Goal: Task Accomplishment & Management: Manage account settings

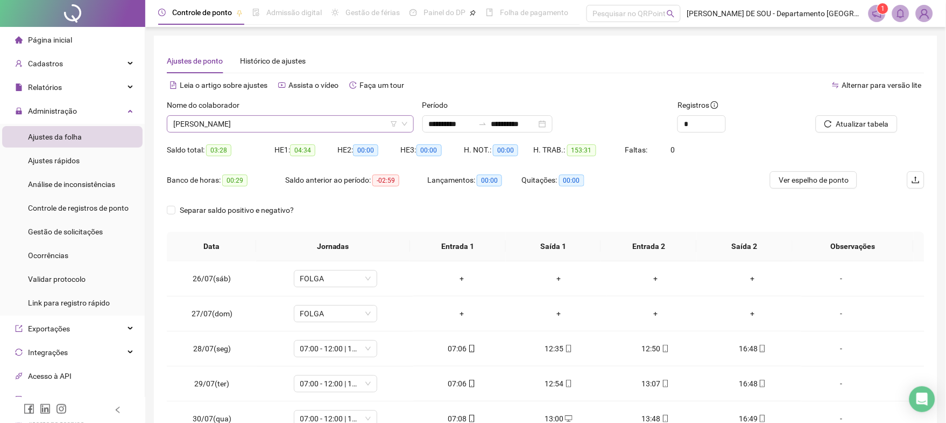
scroll to position [358, 0]
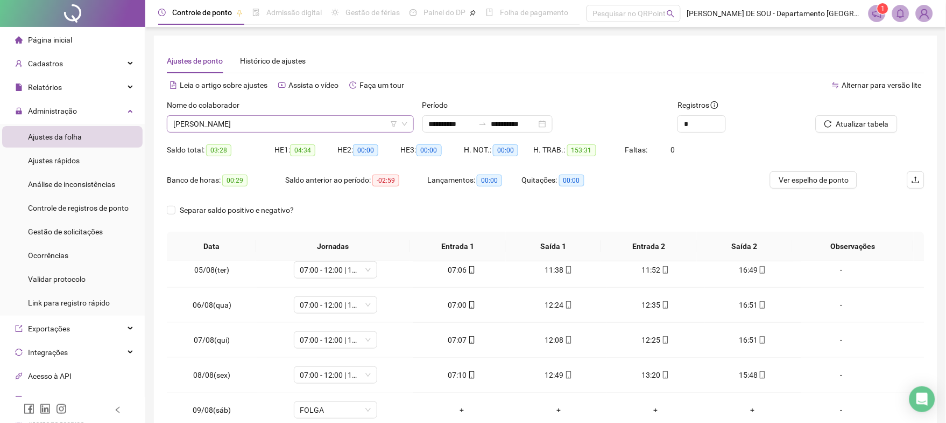
click at [250, 121] on span "[PERSON_NAME]" at bounding box center [290, 124] width 234 height 16
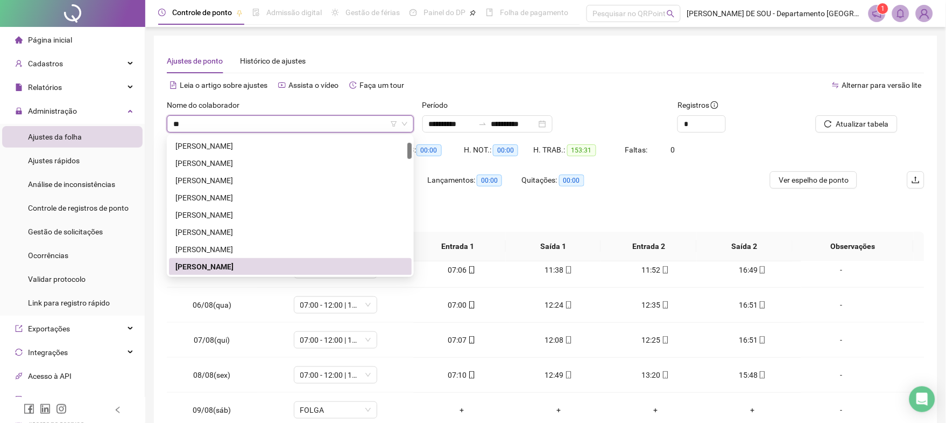
scroll to position [0, 0]
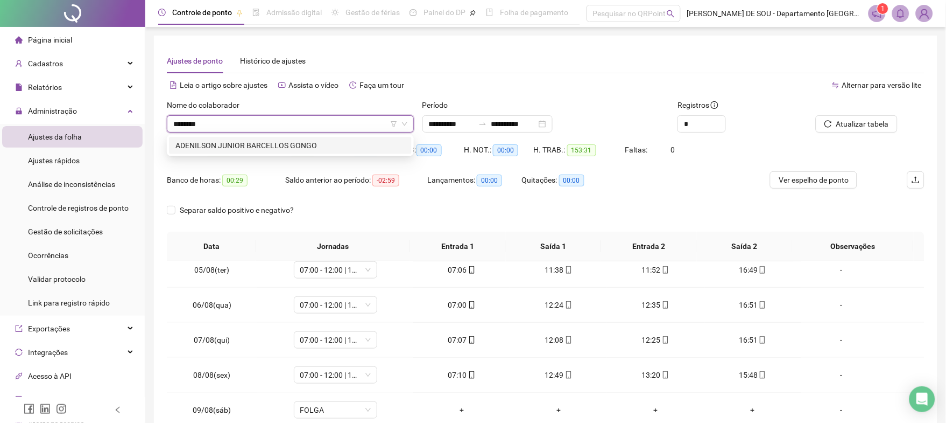
type input "*********"
click at [258, 150] on div "ADENILSON JUNIOR BARCELLOS GONGO" at bounding box center [290, 145] width 230 height 12
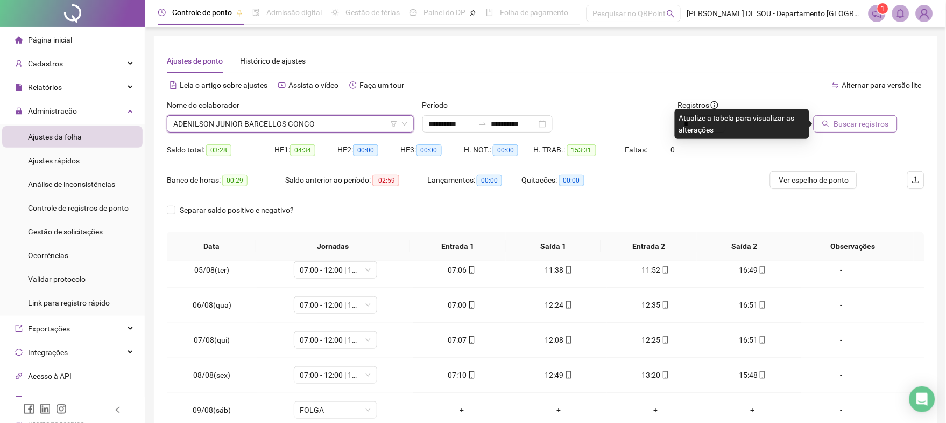
click at [878, 125] on span "Buscar registros" at bounding box center [861, 124] width 55 height 12
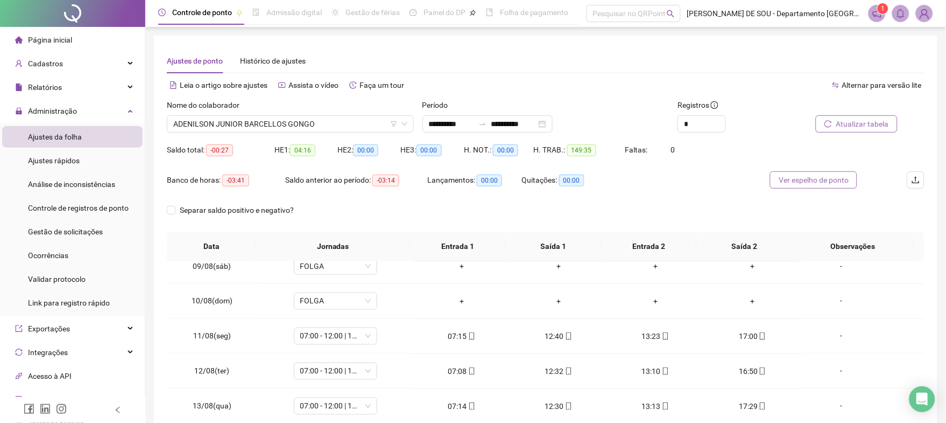
click at [811, 179] on span "Ver espelho de ponto" at bounding box center [814, 180] width 70 height 12
click at [60, 205] on span "Controle de registros de ponto" at bounding box center [78, 207] width 101 height 9
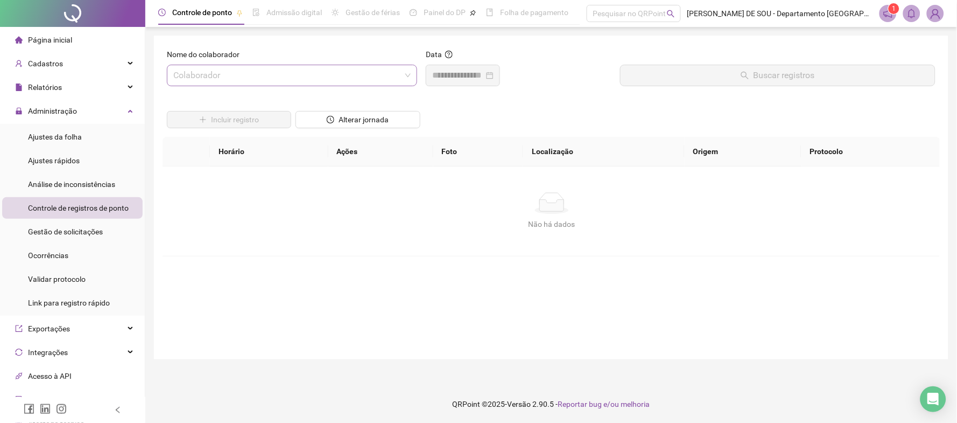
click at [180, 73] on input "search" at bounding box center [287, 75] width 228 height 20
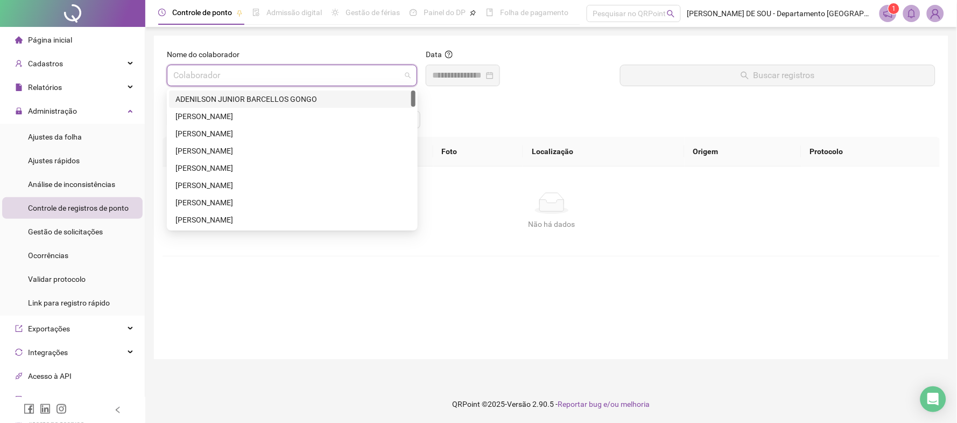
click at [212, 96] on div "ADENILSON JUNIOR BARCELLOS GONGO" at bounding box center [292, 99] width 234 height 12
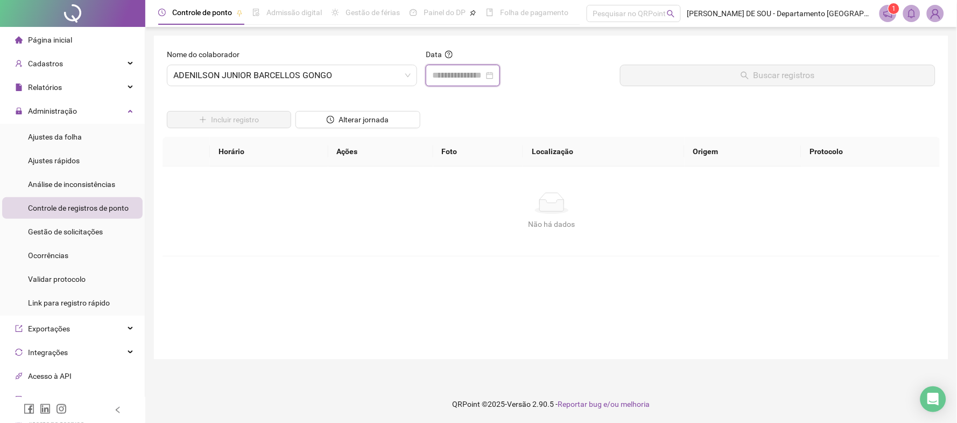
click at [442, 76] on input at bounding box center [458, 75] width 52 height 13
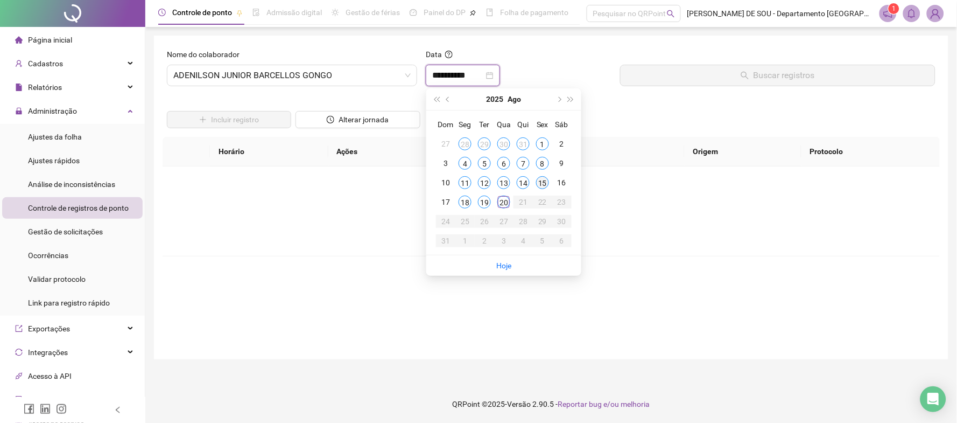
type input "**********"
click at [485, 200] on div "19" at bounding box center [484, 201] width 13 height 13
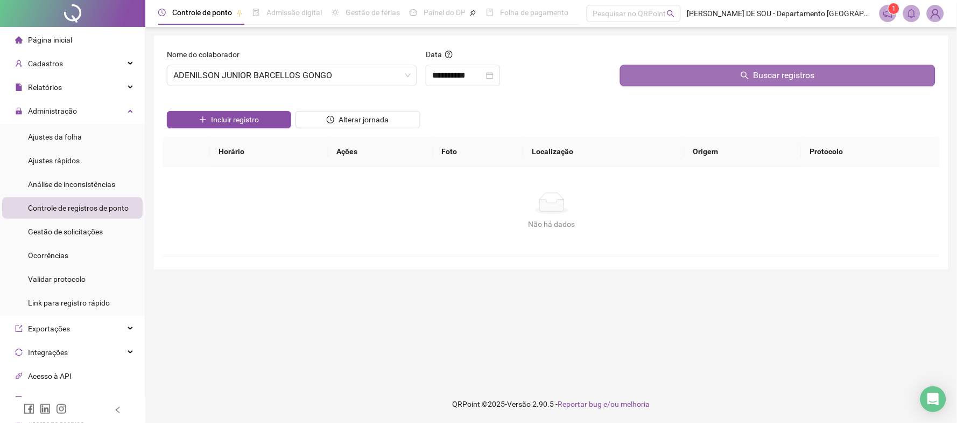
click at [738, 71] on button "Buscar registros" at bounding box center [777, 76] width 315 height 22
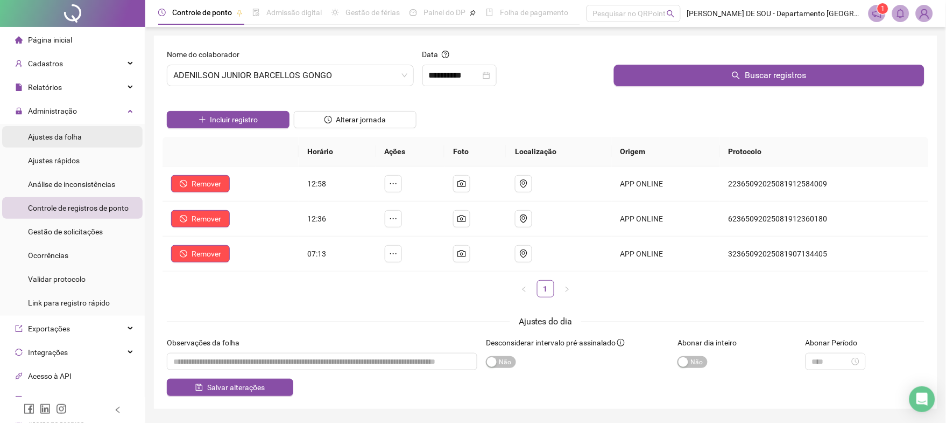
click at [49, 134] on span "Ajustes da folha" at bounding box center [55, 136] width 54 height 9
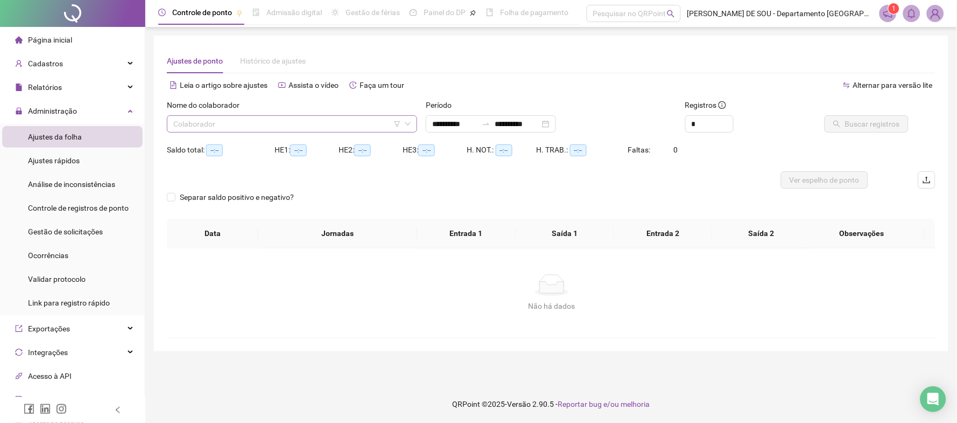
type input "**********"
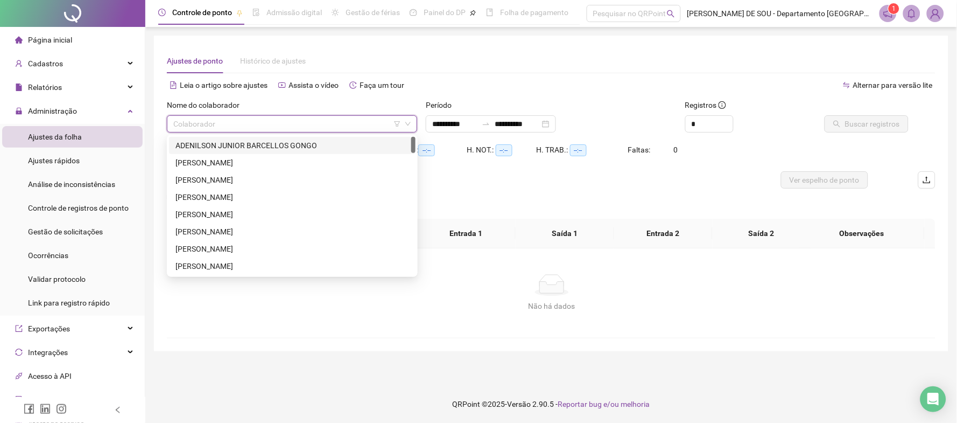
click at [200, 125] on input "search" at bounding box center [287, 124] width 228 height 16
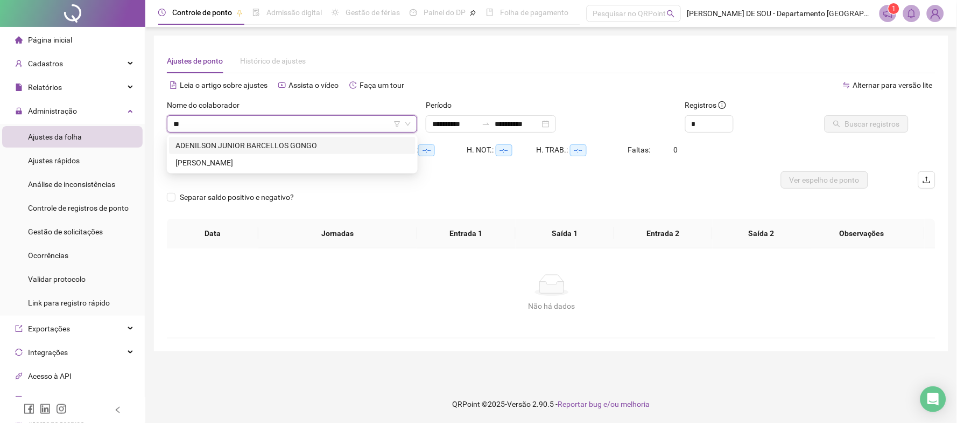
type input "***"
click at [193, 143] on div "ADENILSON JUNIOR BARCELLOS GONGO" at bounding box center [292, 145] width 234 height 12
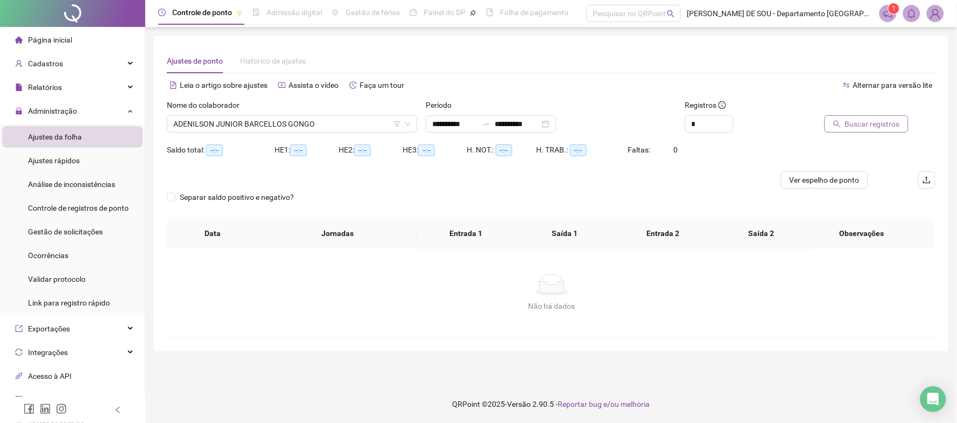
click at [874, 122] on span "Buscar registros" at bounding box center [872, 124] width 55 height 12
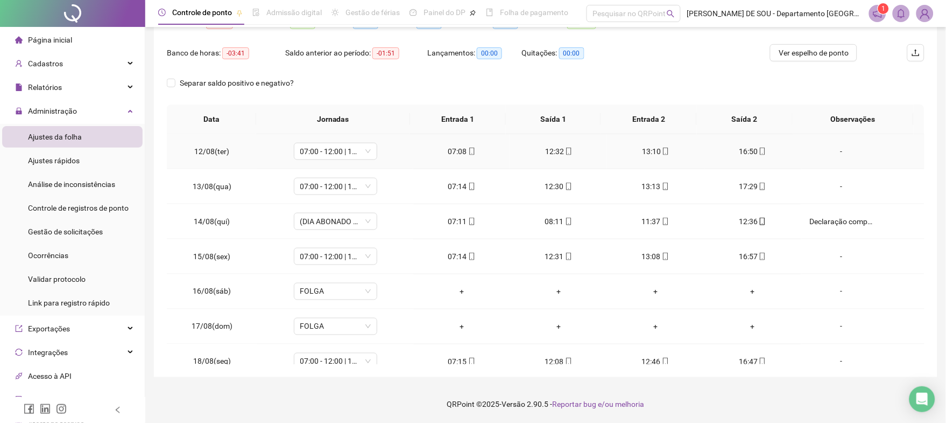
scroll to position [435, 0]
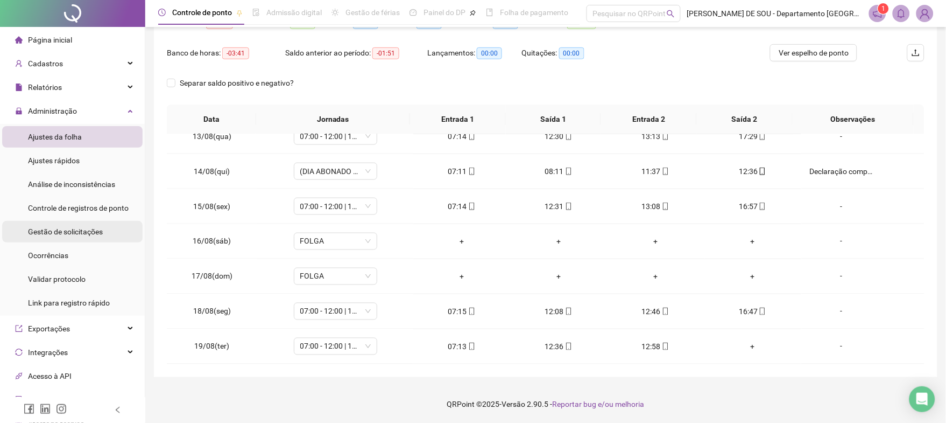
click at [53, 230] on span "Gestão de solicitações" at bounding box center [65, 231] width 75 height 9
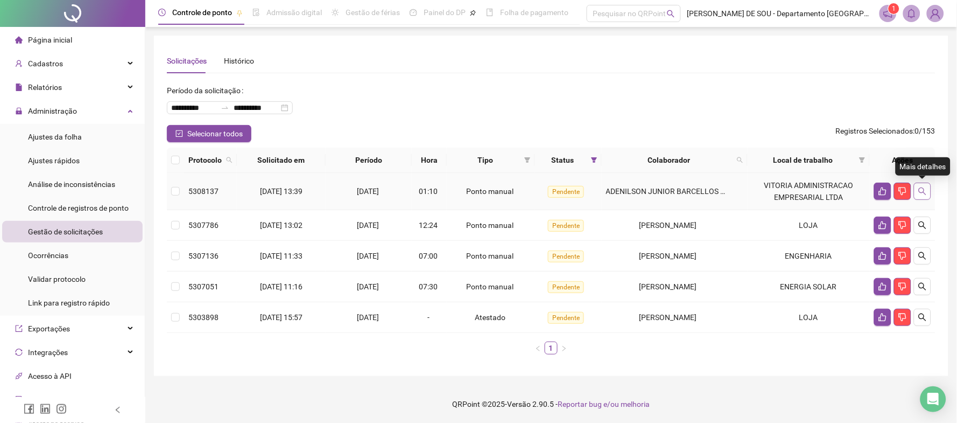
click at [926, 193] on icon "search" at bounding box center [922, 191] width 9 height 9
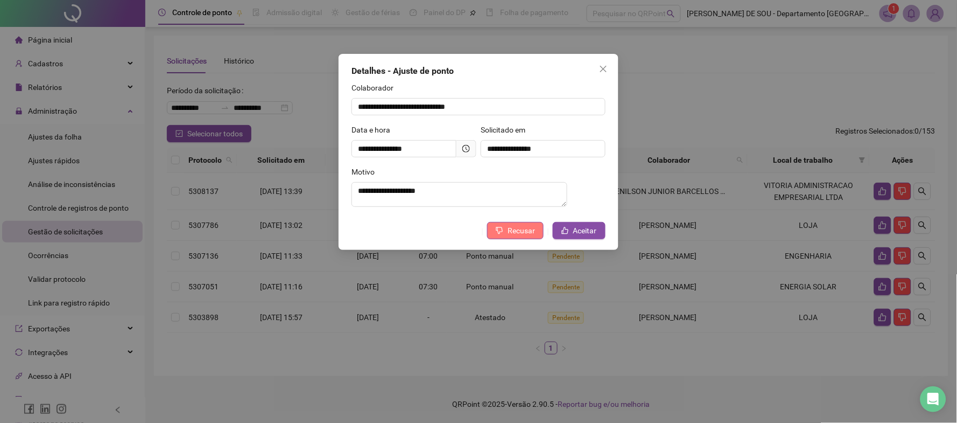
click at [521, 236] on span "Recusar" at bounding box center [521, 230] width 27 height 12
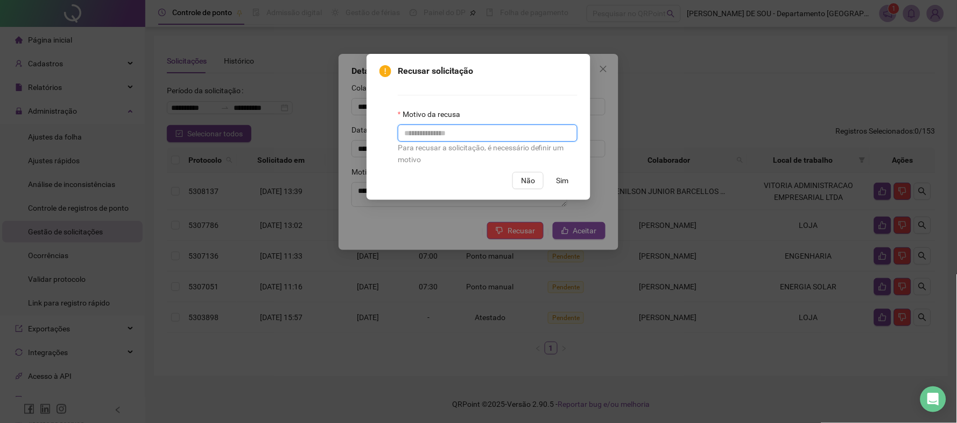
click at [419, 136] on input "text" at bounding box center [488, 132] width 180 height 17
type input "**********"
click at [562, 183] on span "Sim" at bounding box center [563, 180] width 12 height 12
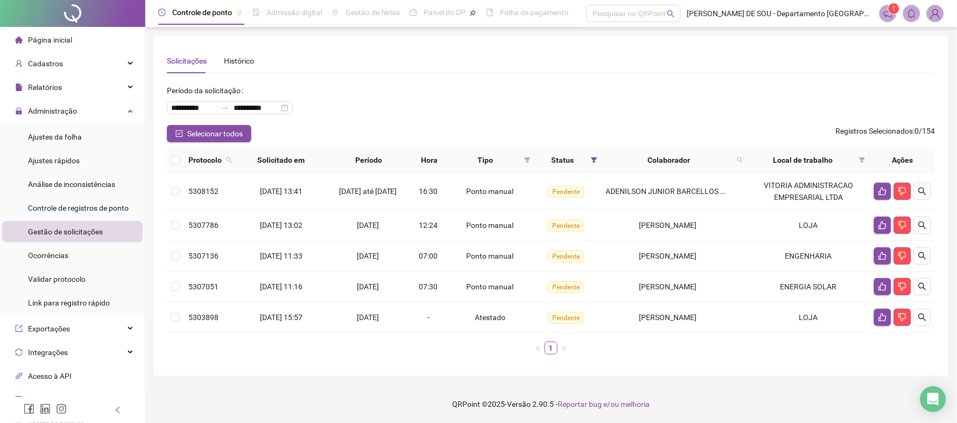
click at [41, 225] on div "Gestão de solicitações" at bounding box center [65, 232] width 75 height 22
click at [52, 228] on span "Gestão de solicitações" at bounding box center [65, 231] width 75 height 9
click at [55, 135] on span "Ajustes da folha" at bounding box center [55, 136] width 54 height 9
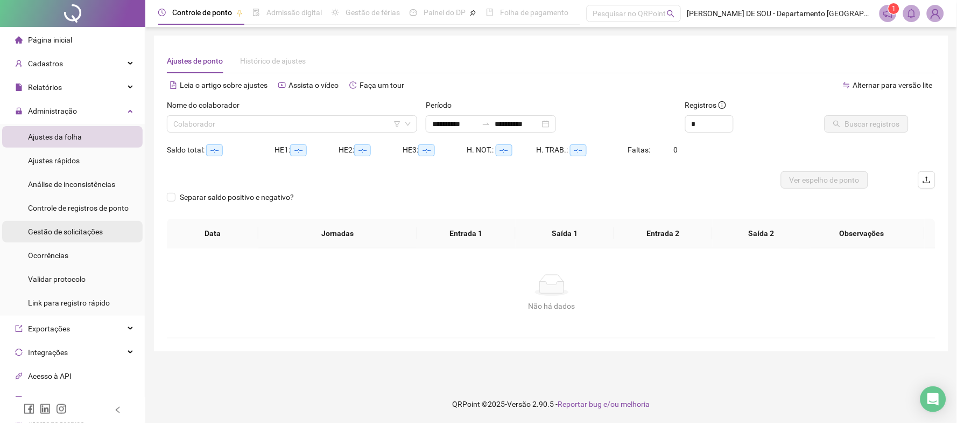
type input "**********"
click at [53, 230] on span "Gestão de solicitações" at bounding box center [65, 231] width 75 height 9
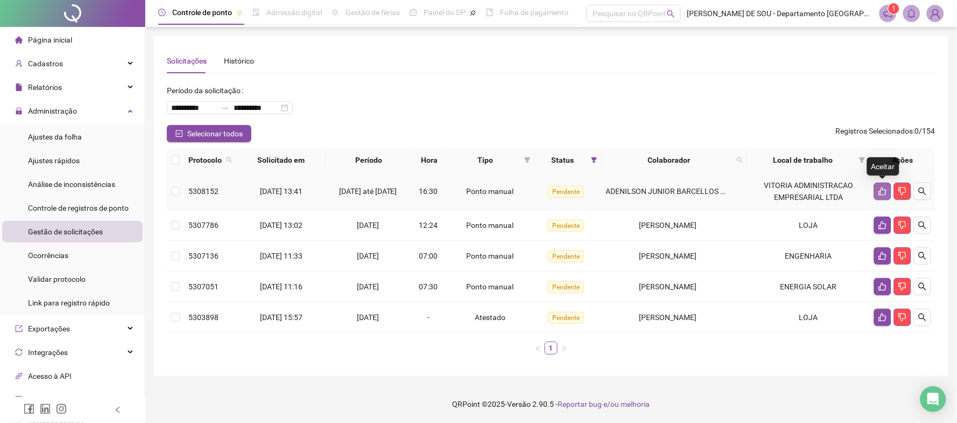
click at [884, 192] on icon "like" at bounding box center [882, 191] width 9 height 9
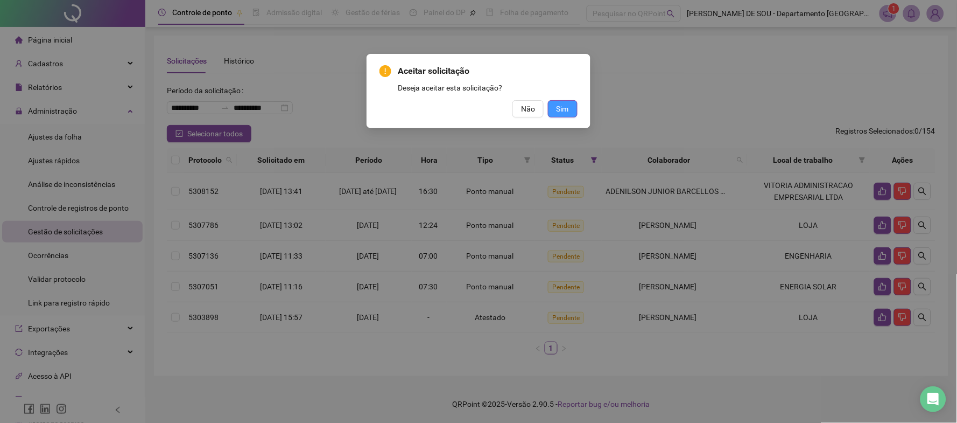
click at [561, 107] on span "Sim" at bounding box center [563, 109] width 12 height 12
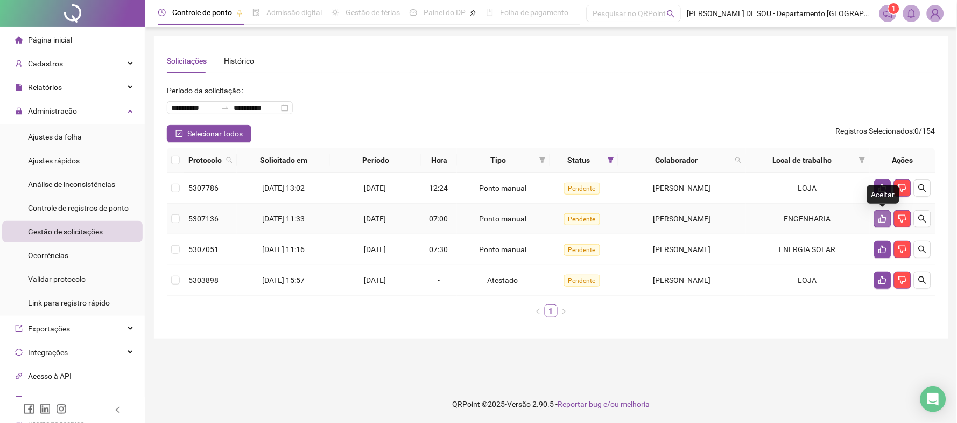
click at [881, 219] on icon "like" at bounding box center [883, 219] width 8 height 8
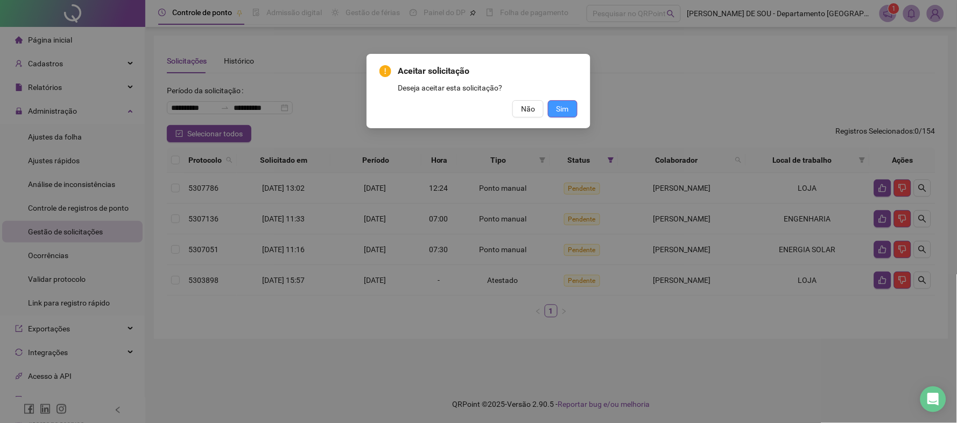
click at [567, 108] on span "Sim" at bounding box center [563, 109] width 12 height 12
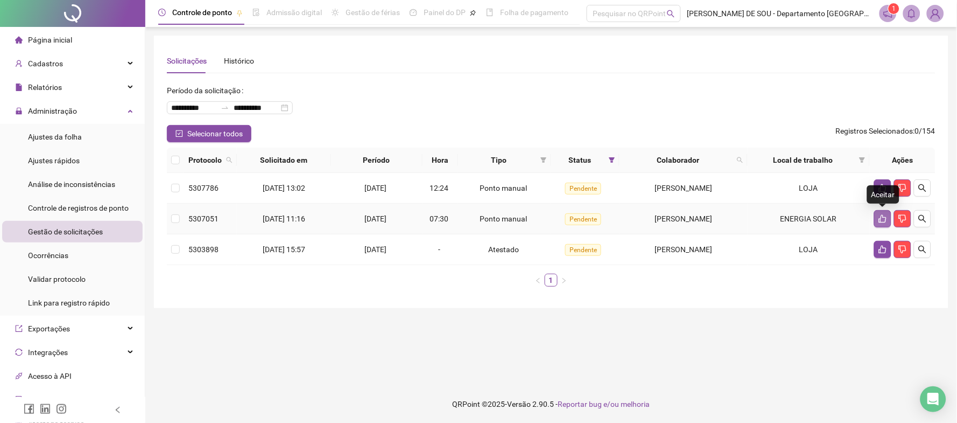
click at [883, 215] on icon "like" at bounding box center [883, 219] width 8 height 8
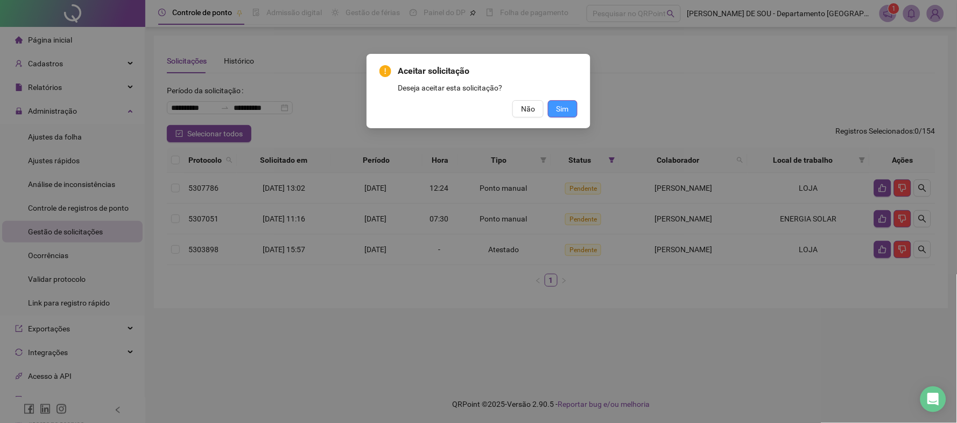
click at [566, 107] on span "Sim" at bounding box center [563, 109] width 12 height 12
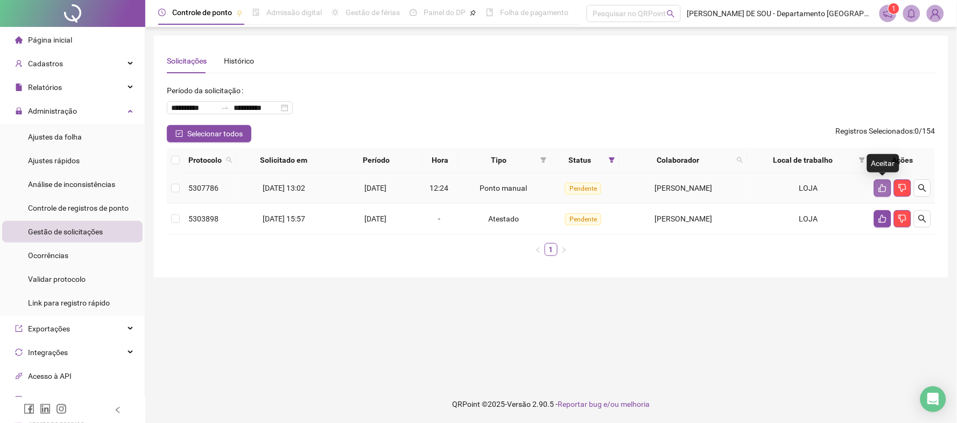
click at [884, 186] on icon "like" at bounding box center [882, 188] width 9 height 9
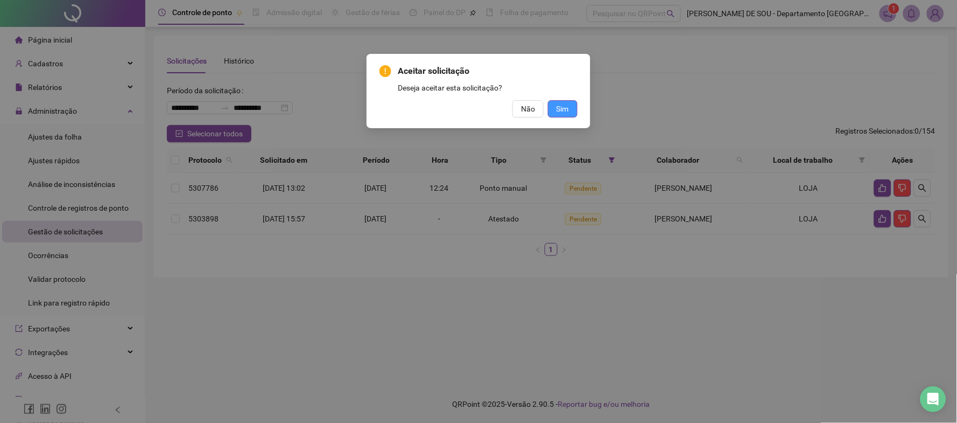
click at [567, 109] on span "Sim" at bounding box center [563, 109] width 12 height 12
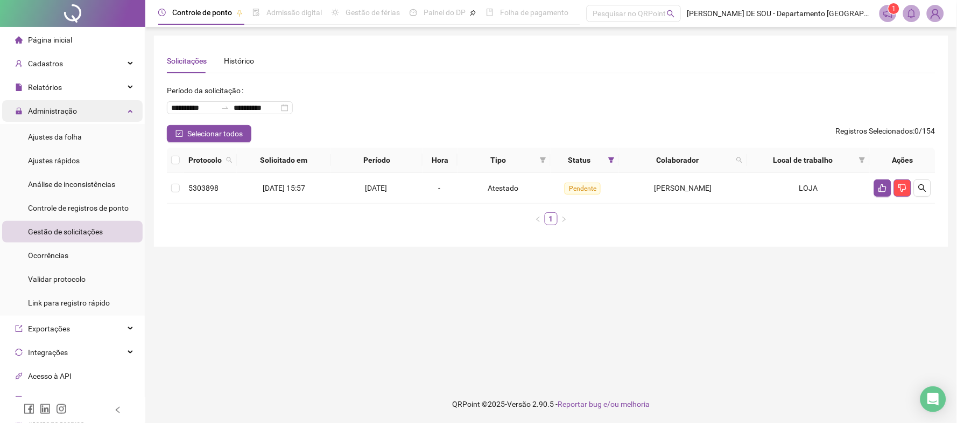
click at [47, 108] on span "Administração" at bounding box center [52, 111] width 49 height 9
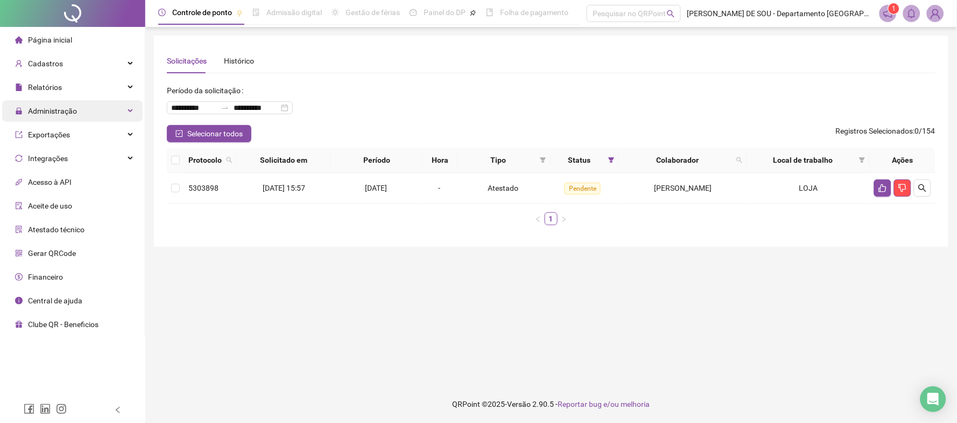
click at [42, 110] on span "Administração" at bounding box center [52, 111] width 49 height 9
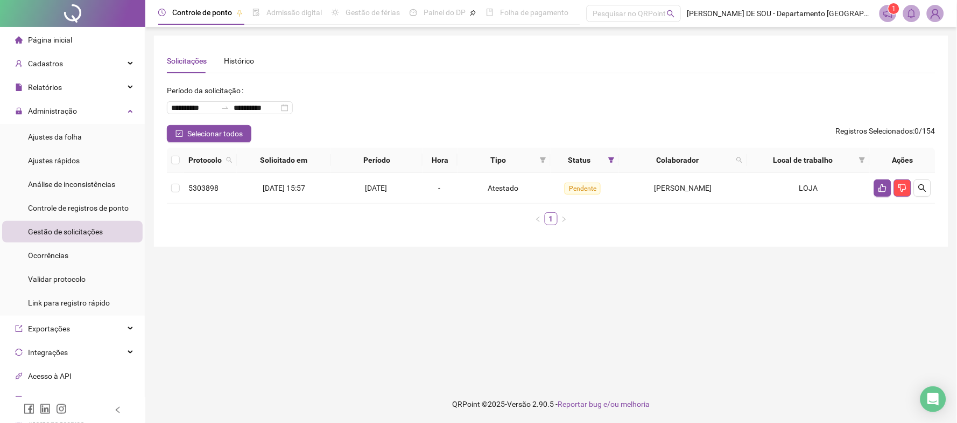
click at [61, 229] on span "Gestão de solicitações" at bounding box center [65, 231] width 75 height 9
click at [55, 135] on span "Ajustes da folha" at bounding box center [55, 136] width 54 height 9
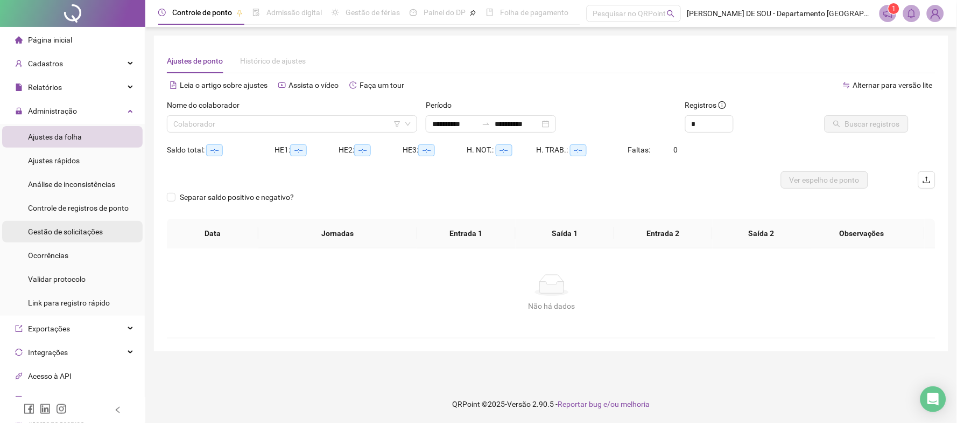
type input "**********"
click at [51, 231] on span "Gestão de solicitações" at bounding box center [65, 231] width 75 height 9
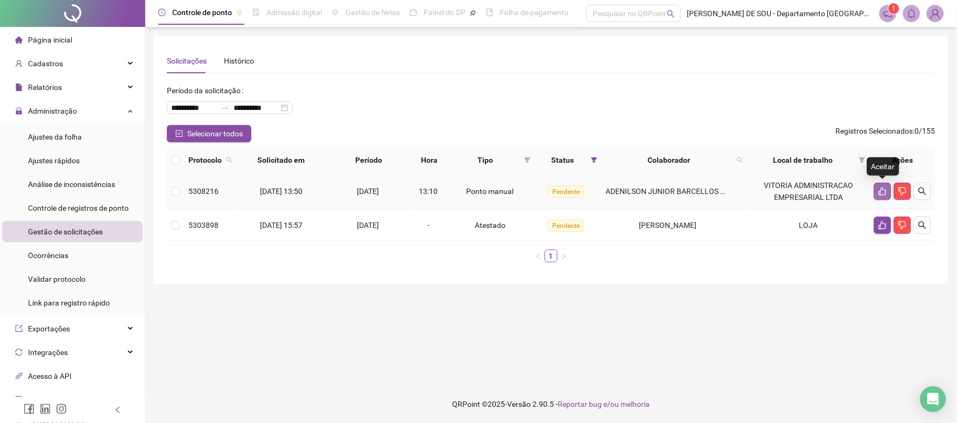
click at [886, 192] on icon "like" at bounding box center [882, 191] width 9 height 9
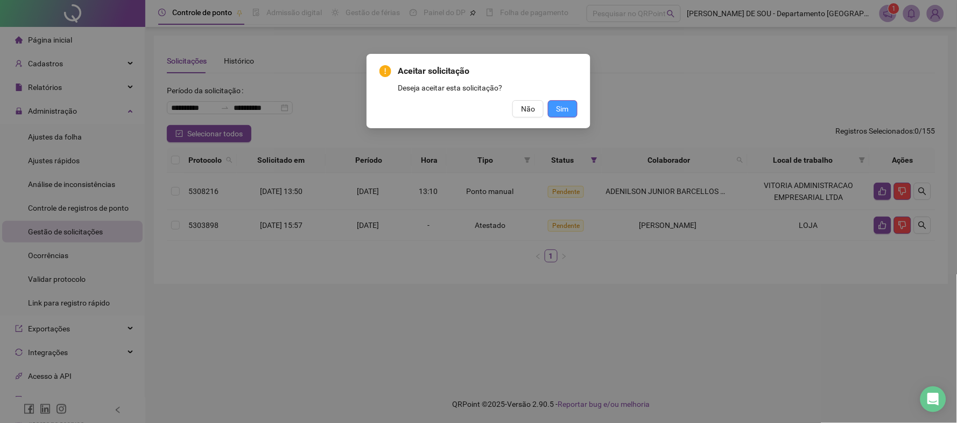
click at [565, 106] on span "Sim" at bounding box center [563, 109] width 12 height 12
